Goal: Information Seeking & Learning: Learn about a topic

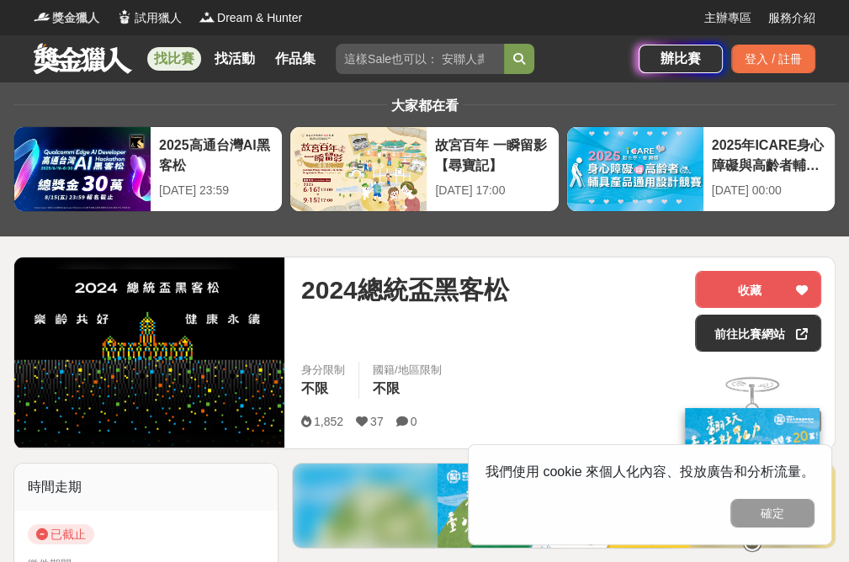
click at [55, 17] on span "獎金獵人" at bounding box center [75, 18] width 47 height 18
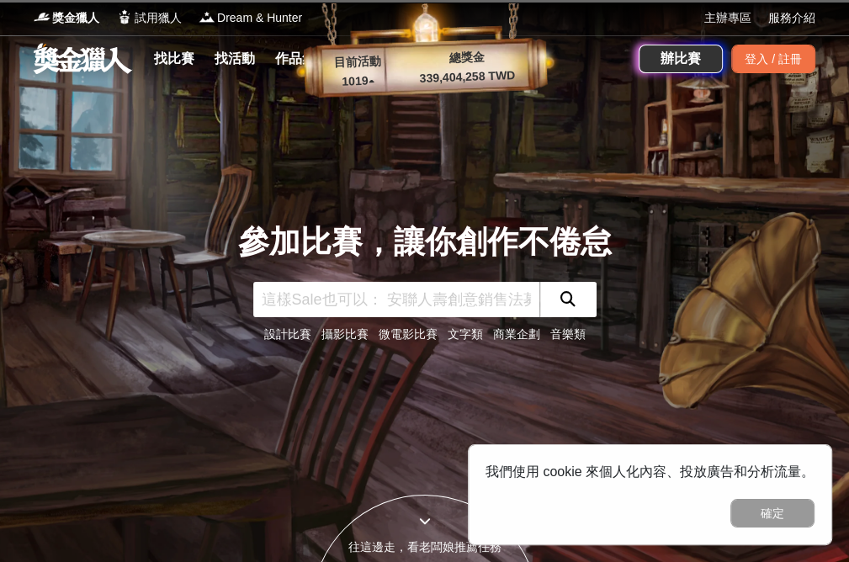
click at [644, 147] on div "參加比賽，讓你創作不倦怠 設計比賽 攝影比賽 微電影比賽 文字類 商業企劃 音樂類" at bounding box center [425, 281] width 808 height 562
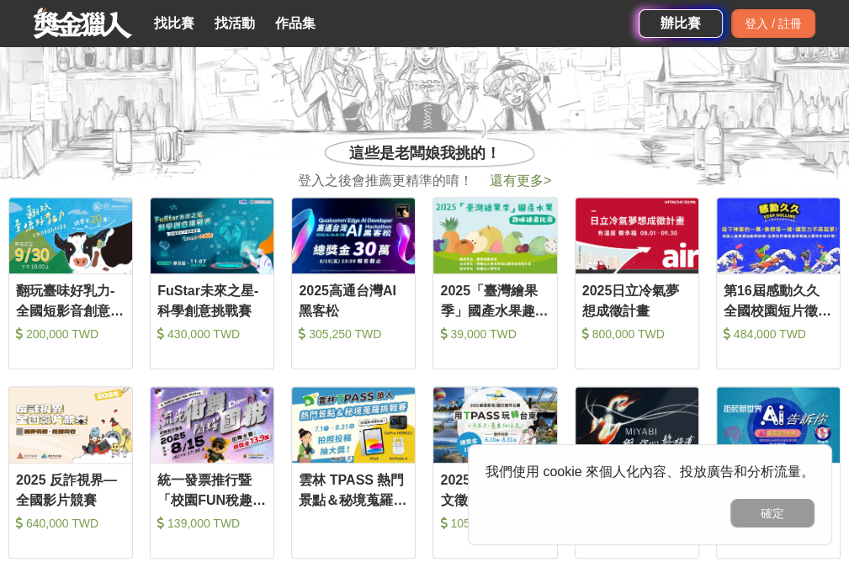
scroll to position [589, 0]
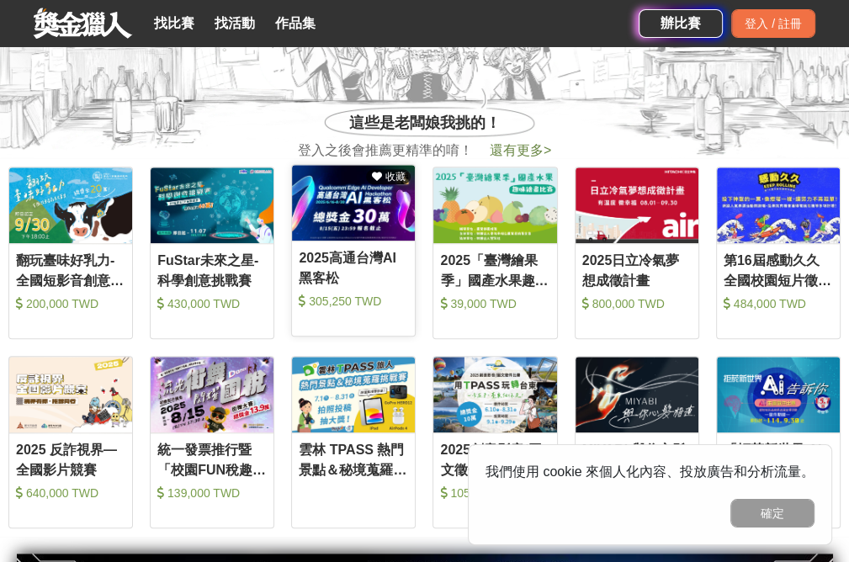
click at [350, 252] on div "2025高通台灣AI黑客松" at bounding box center [353, 267] width 109 height 38
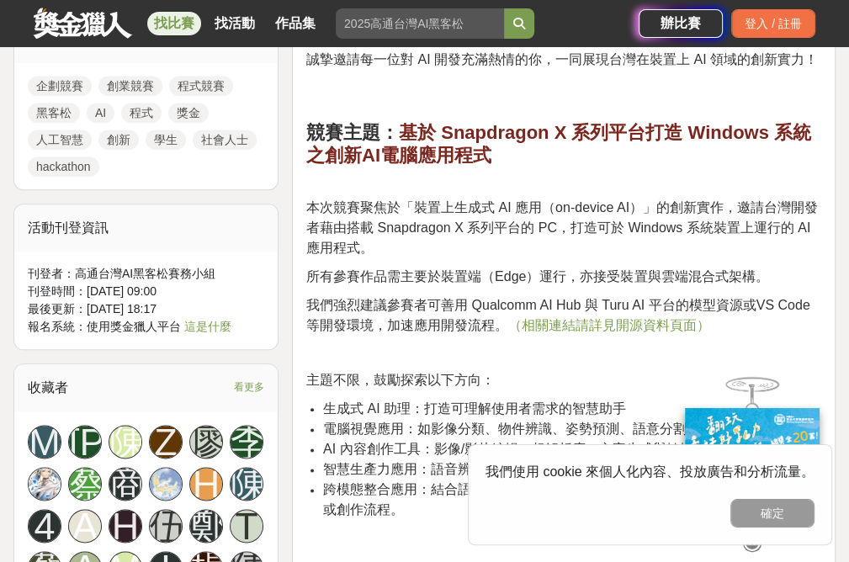
scroll to position [1346, 0]
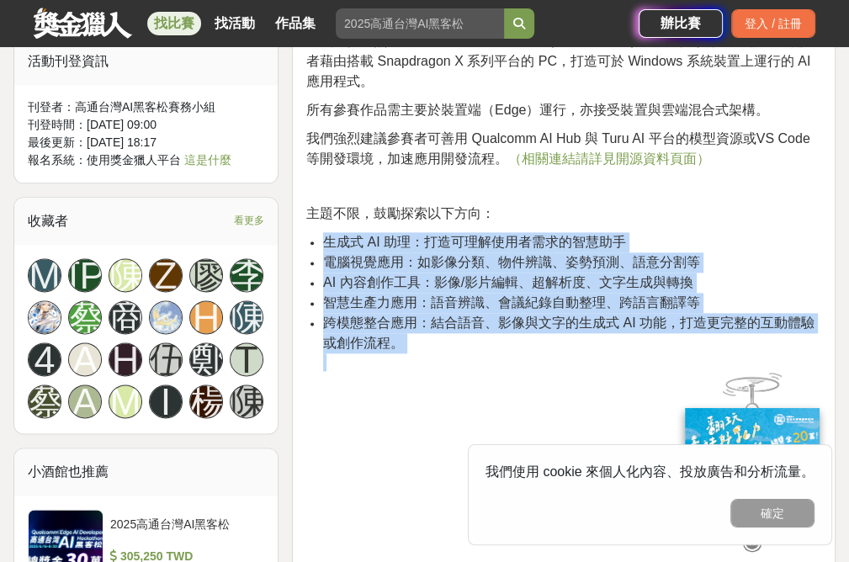
drag, startPoint x: 326, startPoint y: 241, endPoint x: 626, endPoint y: 359, distance: 321.9
click at [626, 359] on ul "生成式 AI 助理：打造可理解使用者需求的智慧助手 電腦視覺應用：如影像分類、物件辨識、姿勢預測、語意分割等 AI 內容創作工具：影像/影片編輯、超解析度、文…" at bounding box center [563, 301] width 515 height 139
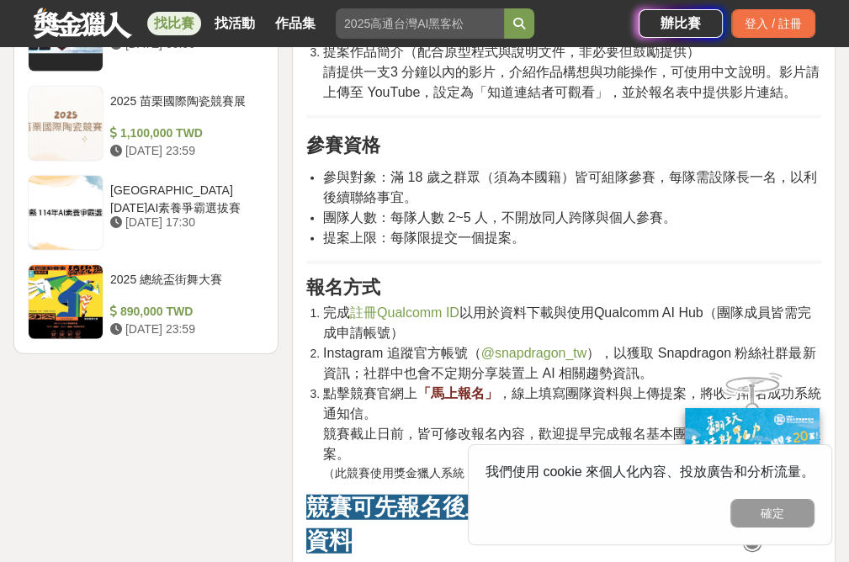
scroll to position [2608, 0]
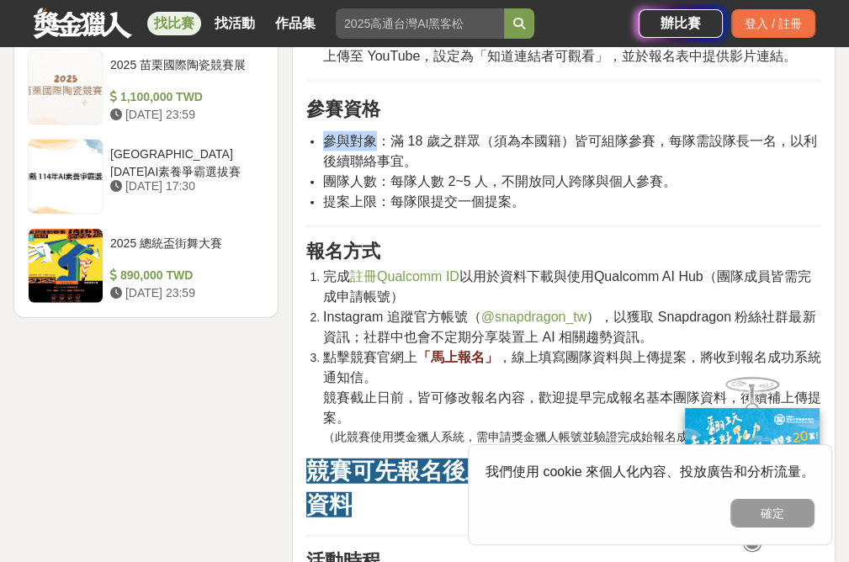
drag, startPoint x: 382, startPoint y: 142, endPoint x: 633, endPoint y: 220, distance: 262.4
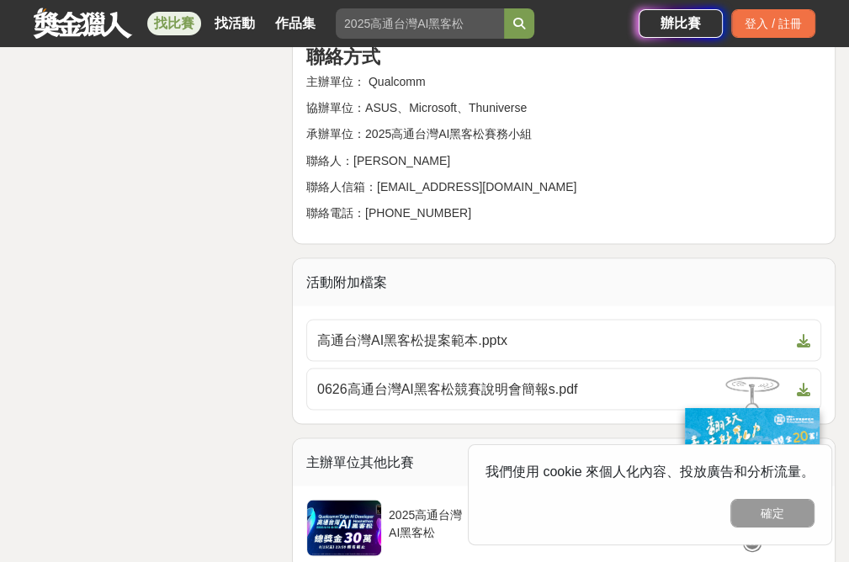
scroll to position [6142, 0]
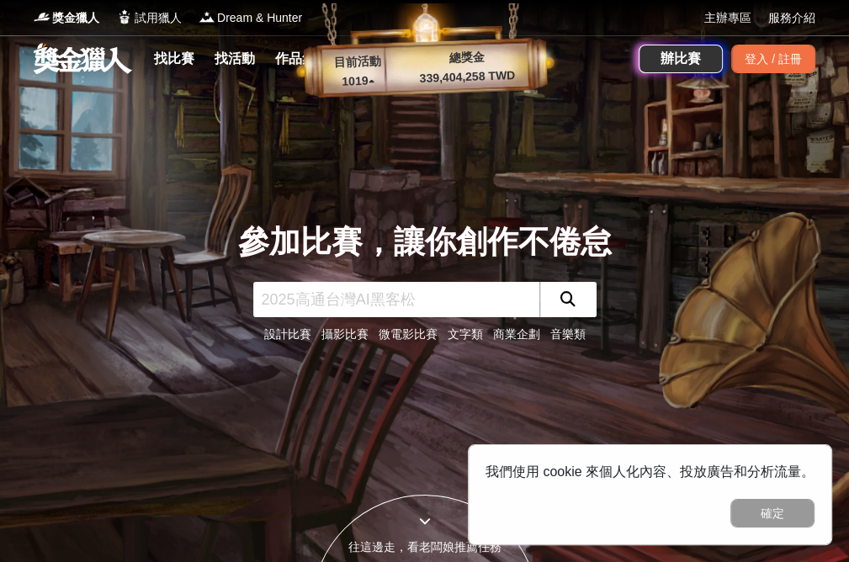
click at [411, 332] on link "微電影比賽" at bounding box center [408, 333] width 59 height 13
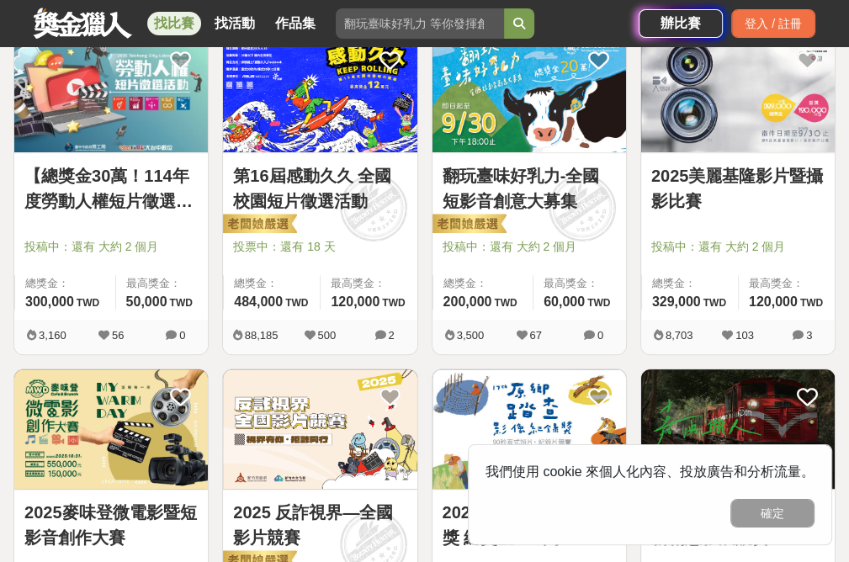
scroll to position [337, 0]
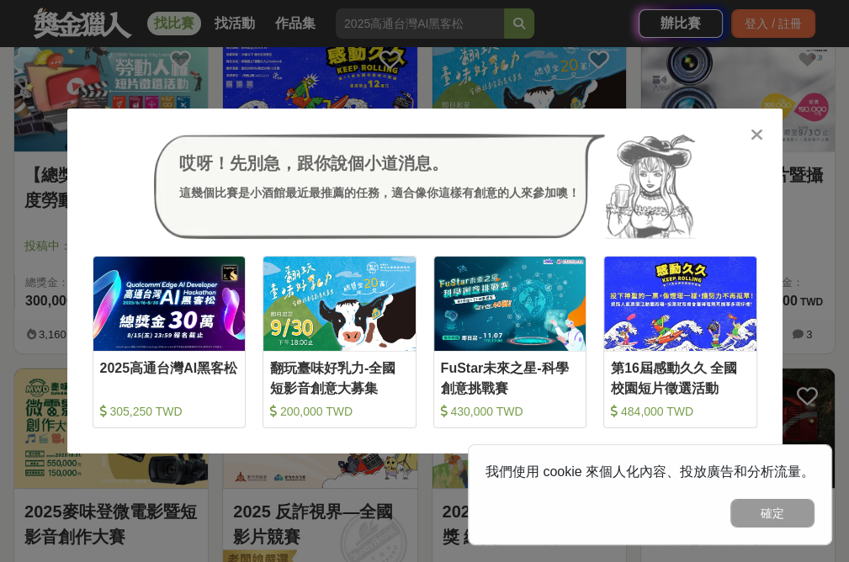
click at [754, 126] on icon at bounding box center [757, 134] width 13 height 17
